Goal: Navigation & Orientation: Find specific page/section

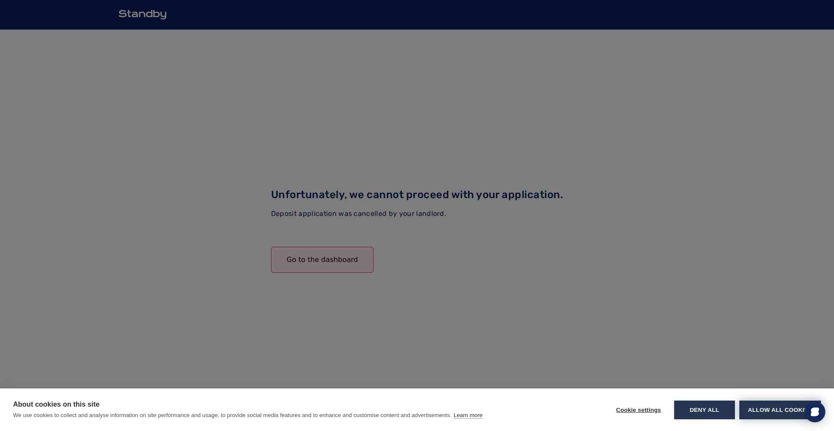
click at [758, 407] on button "Allow all cookies" at bounding box center [780, 409] width 82 height 19
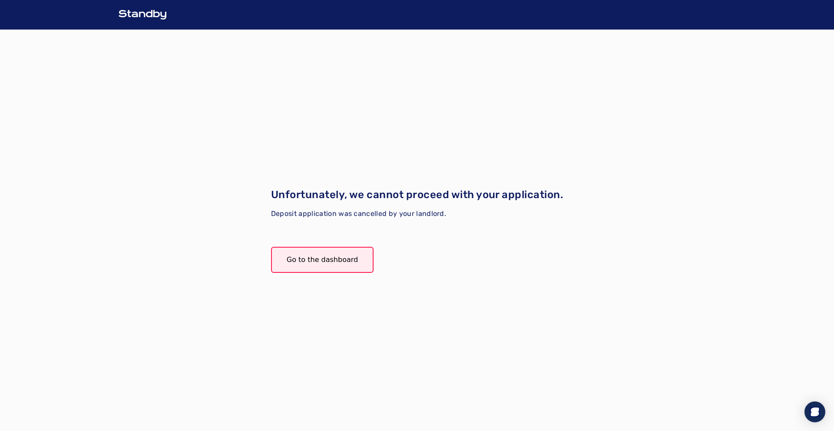
click at [344, 259] on link "Go to the dashboard" at bounding box center [322, 260] width 102 height 26
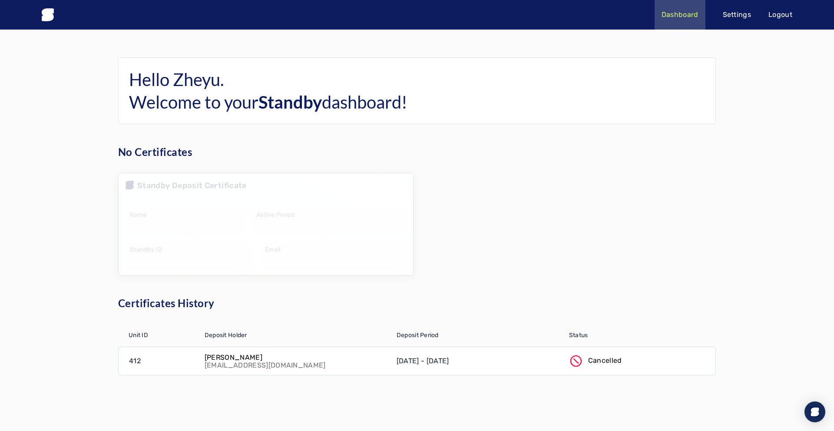
click at [569, 357] on icon at bounding box center [576, 361] width 14 height 14
click at [366, 360] on div "Zheyu Shen shenzheyu96@gmail.com" at bounding box center [295, 361] width 192 height 28
click at [439, 366] on p "[DATE] - [DATE]" at bounding box center [422, 361] width 53 height 10
click at [727, 18] on p "Settings" at bounding box center [737, 15] width 29 height 10
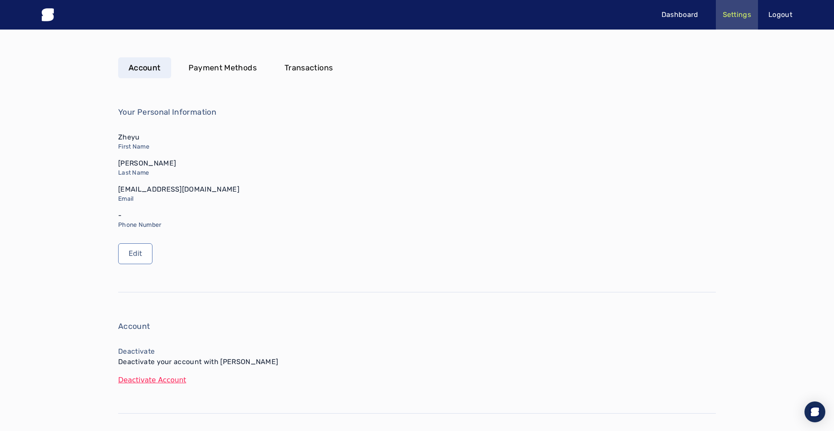
click at [694, 18] on p "Dashboard" at bounding box center [679, 15] width 37 height 10
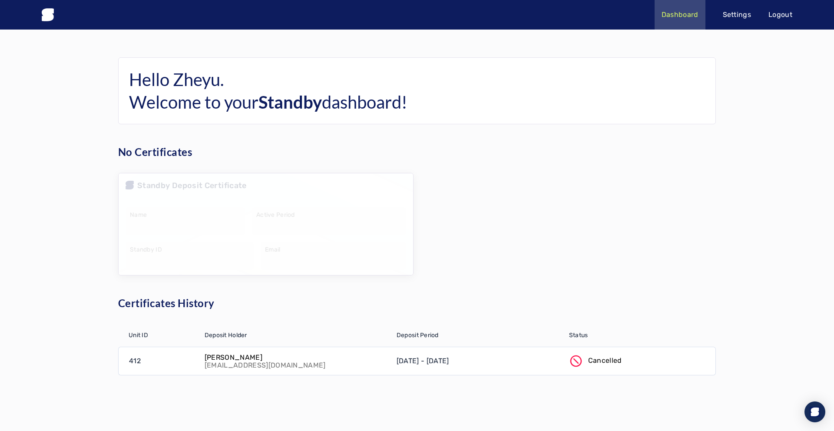
click at [605, 84] on h6 "Hello Zheyu. Welcome to your Standby dashboard!" at bounding box center [417, 90] width 576 height 45
click at [554, 267] on div at bounding box center [567, 224] width 295 height 102
